Goal: Browse casually

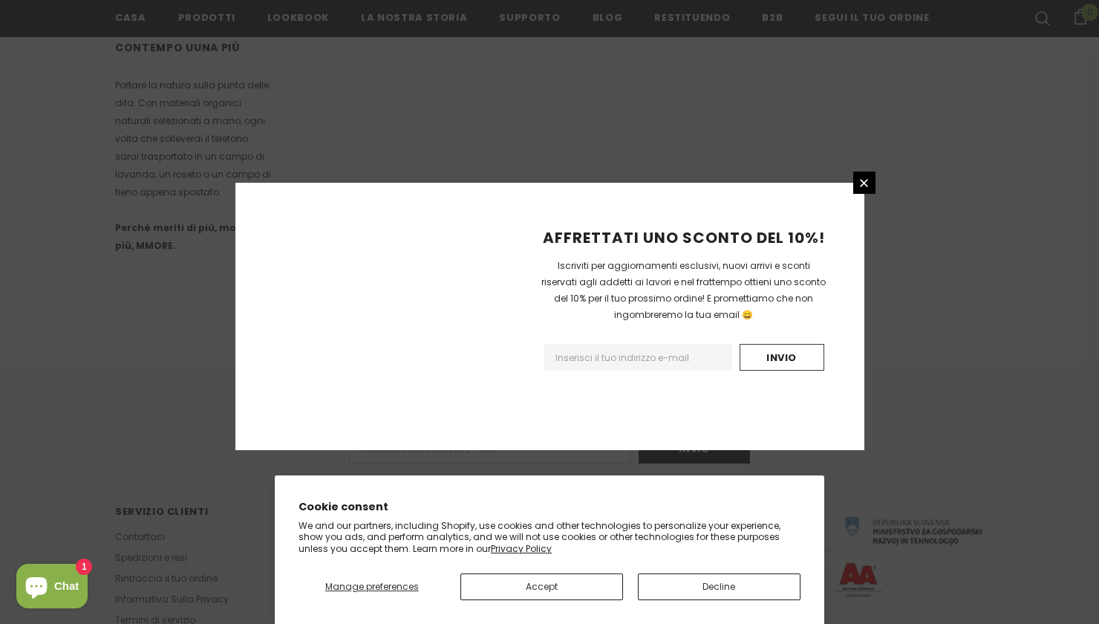
scroll to position [899, 0]
